Goal: Task Accomplishment & Management: Complete application form

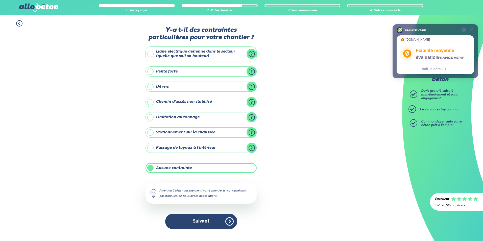
click at [204, 222] on button "Suivant" at bounding box center [201, 221] width 72 height 15
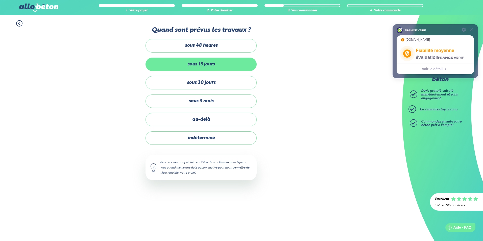
click at [210, 66] on label "sous 15 jours" at bounding box center [201, 64] width 111 height 13
click at [0, 0] on input "sous 15 jours" at bounding box center [0, 0] width 0 height 0
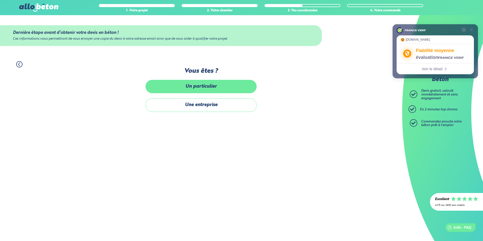
click at [215, 89] on label "Un particulier" at bounding box center [201, 86] width 111 height 13
click at [0, 0] on input "Un particulier" at bounding box center [0, 0] width 0 height 0
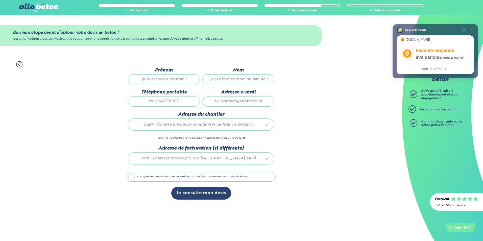
click at [181, 82] on input "Prénom" at bounding box center [164, 79] width 72 height 10
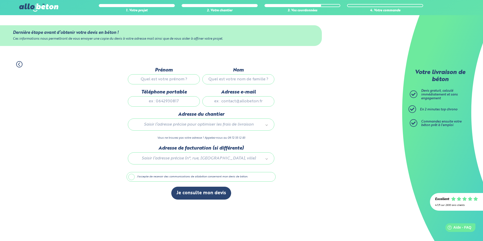
type input "[PERSON_NAME]"
type input "Bonnel"
type input "0785450952"
type input "[EMAIL_ADDRESS][DOMAIN_NAME]"
type input "7 Rue de Mouy, 60730 Cauvigny, France"
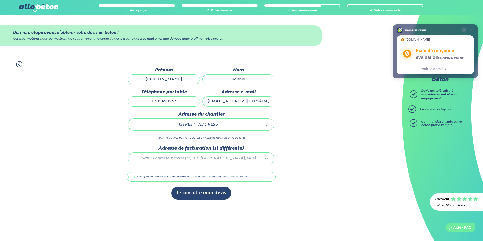
click at [131, 180] on label "J'accepte de recevoir des communications de allobéton concernant mon devis de b…" at bounding box center [201, 177] width 149 height 10
click at [0, 0] on input "J'accepte de recevoir des communications de allobéton concernant mon devis de b…" at bounding box center [0, 0] width 0 height 0
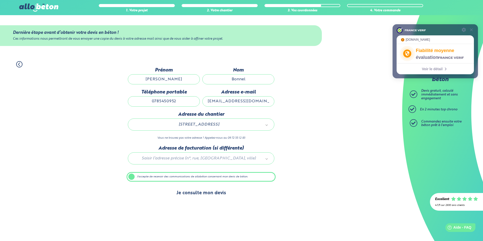
click at [196, 196] on button "Je consulte mon devis" at bounding box center [201, 193] width 60 height 13
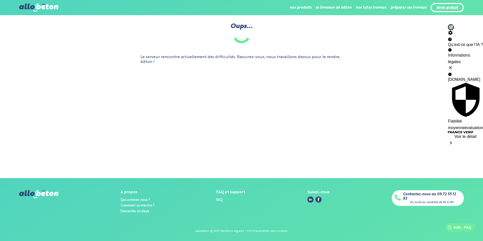
click at [444, 7] on link "devis gratuit" at bounding box center [447, 8] width 22 height 4
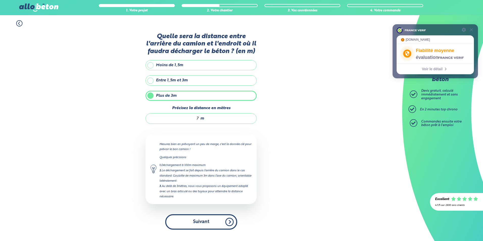
click at [210, 222] on button "Suivant" at bounding box center [201, 221] width 72 height 15
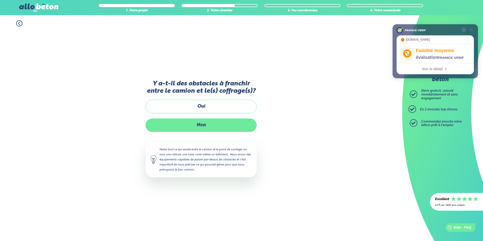
click at [200, 128] on label "Non" at bounding box center [201, 125] width 111 height 13
click at [0, 0] on input "Non" at bounding box center [0, 0] width 0 height 0
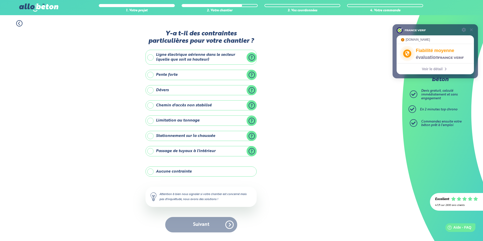
click at [152, 174] on label "Aucune contrainte" at bounding box center [201, 172] width 111 height 10
click at [0, 0] on input "Aucune contrainte" at bounding box center [0, 0] width 0 height 0
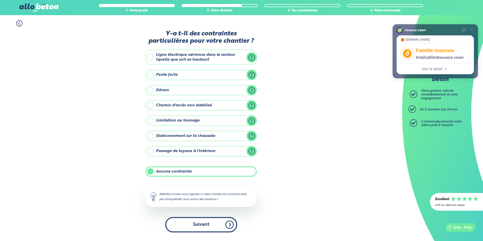
click at [215, 225] on button "Suivant" at bounding box center [201, 224] width 72 height 15
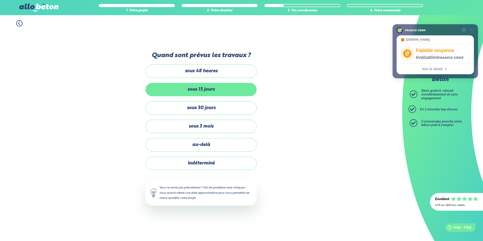
click at [221, 92] on label "sous 15 jours" at bounding box center [201, 89] width 111 height 13
click at [0, 0] on input "sous 15 jours" at bounding box center [0, 0] width 0 height 0
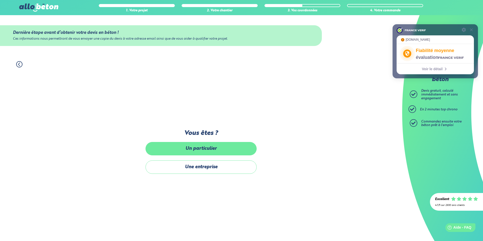
click at [215, 149] on label "Un particulier" at bounding box center [201, 148] width 111 height 13
click at [0, 0] on input "Un particulier" at bounding box center [0, 0] width 0 height 0
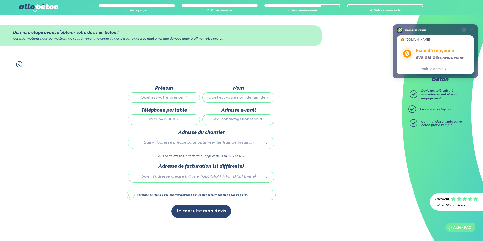
click at [180, 99] on input "Prénom" at bounding box center [164, 97] width 72 height 10
type input "[PERSON_NAME]"
type input "Bonnel"
type input "0785450952"
type input "[EMAIL_ADDRESS][DOMAIN_NAME]"
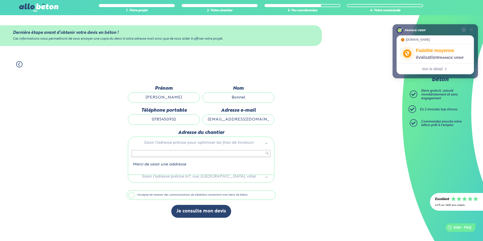
click at [183, 155] on input "text" at bounding box center [201, 153] width 139 height 7
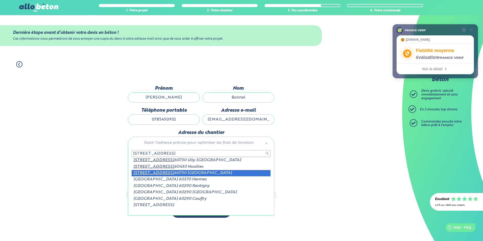
type input "[STREET_ADDRESS]"
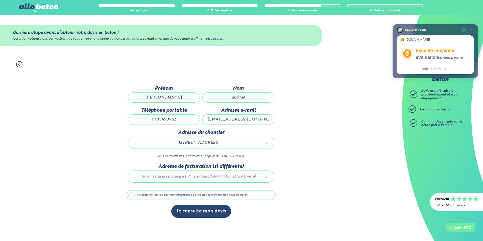
click at [130, 197] on label "J'accepte de recevoir des communications de allobéton concernant mon devis de b…" at bounding box center [201, 195] width 149 height 10
click at [0, 0] on input "J'accepte de recevoir des communications de allobéton concernant mon devis de b…" at bounding box center [0, 0] width 0 height 0
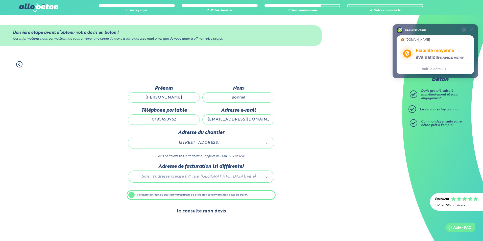
click at [191, 212] on button "Je consulte mon devis" at bounding box center [201, 211] width 60 height 13
